Goal: Task Accomplishment & Management: Manage account settings

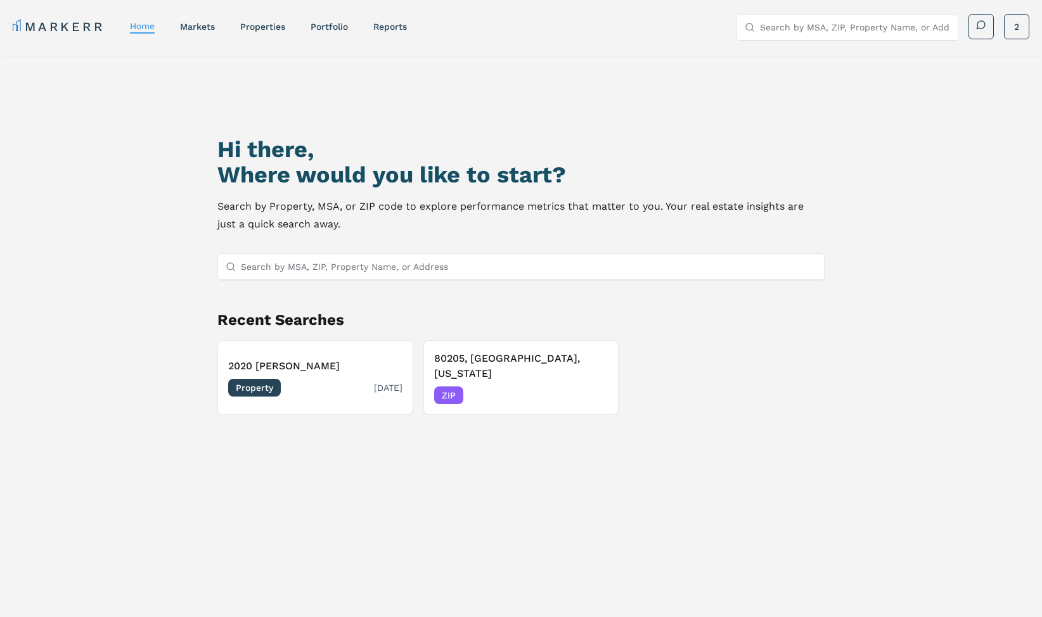
click at [276, 26] on h3 "2020 [PERSON_NAME]" at bounding box center [315, 366] width 174 height 15
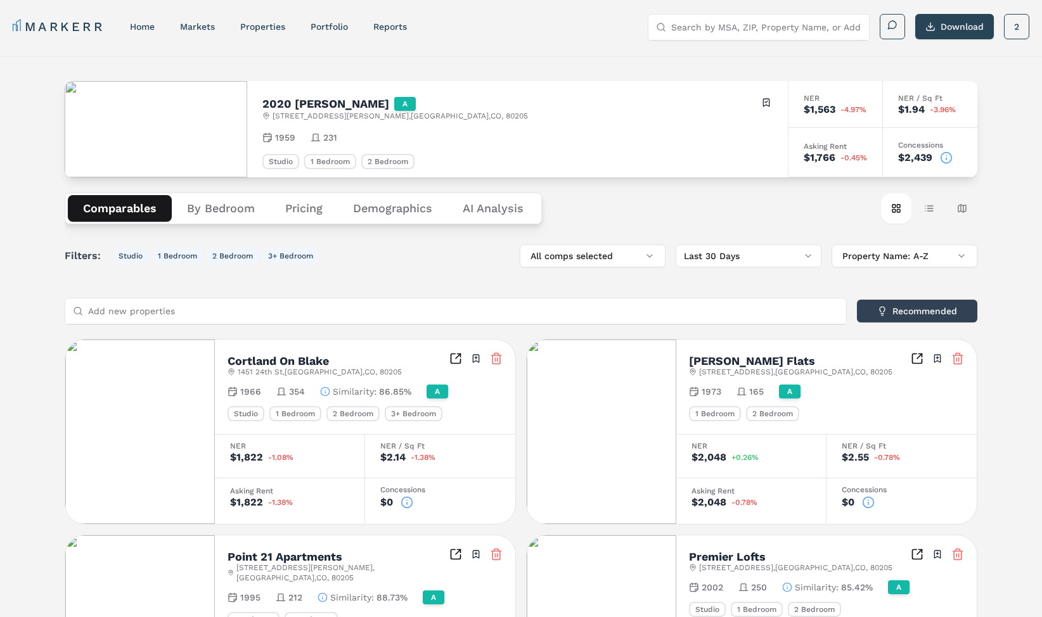
click at [313, 26] on Analysis "AI Analysis" at bounding box center [492, 208] width 91 height 27
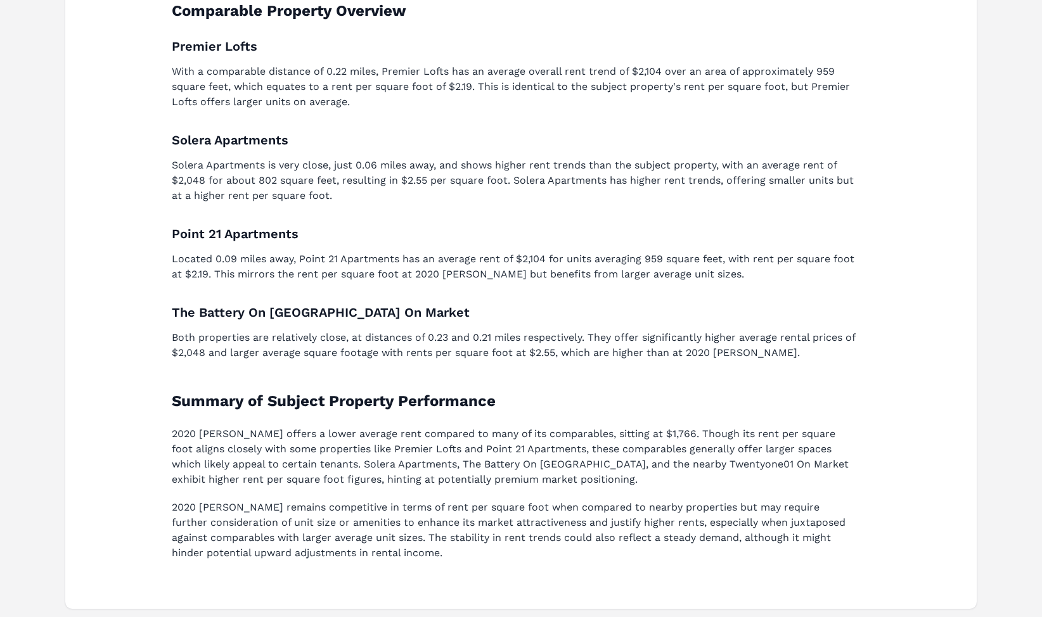
scroll to position [547, 0]
